Goal: Task Accomplishment & Management: Manage account settings

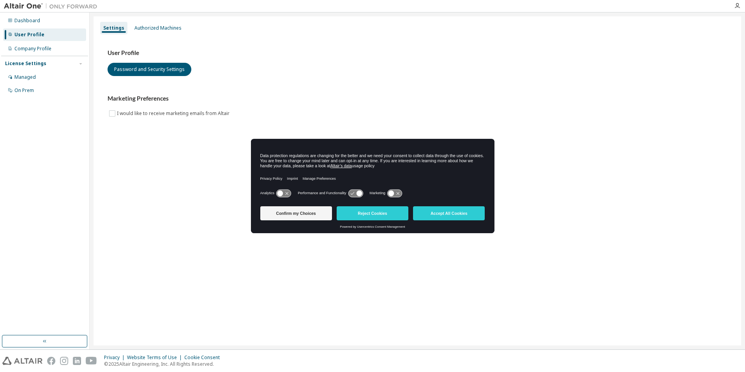
click at [353, 194] on icon at bounding box center [355, 192] width 14 height 7
click at [288, 210] on button "Confirm my Choices" at bounding box center [296, 213] width 72 height 14
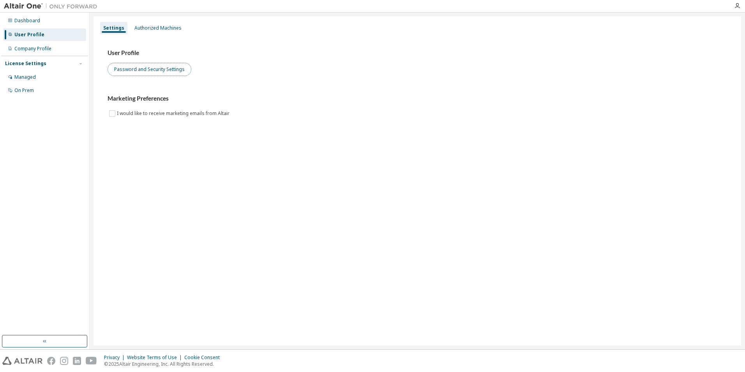
click at [146, 71] on button "Password and Security Settings" at bounding box center [150, 69] width 84 height 13
click at [149, 69] on button "Password and Security Settings" at bounding box center [150, 69] width 84 height 13
